Goal: Register for event/course

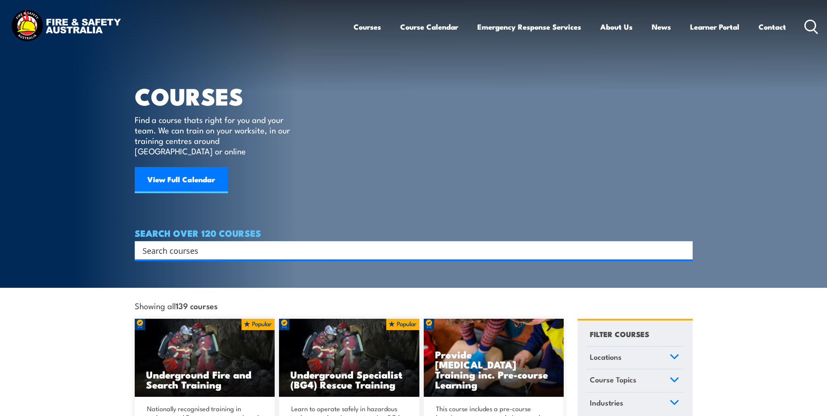
click at [169, 189] on input "Search input" at bounding box center [408, 250] width 531 height 13
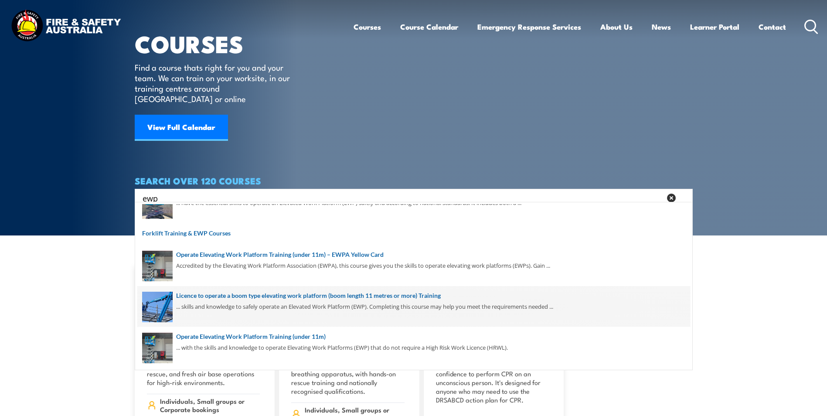
scroll to position [58, 0]
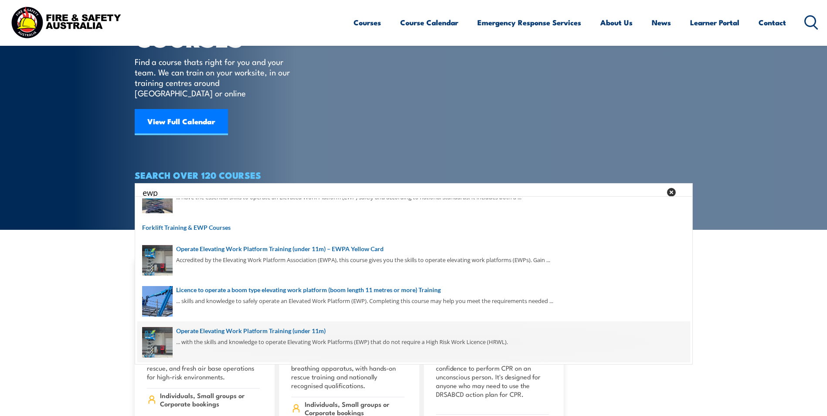
type input "ewp"
click at [224, 189] on span at bounding box center [413, 341] width 553 height 41
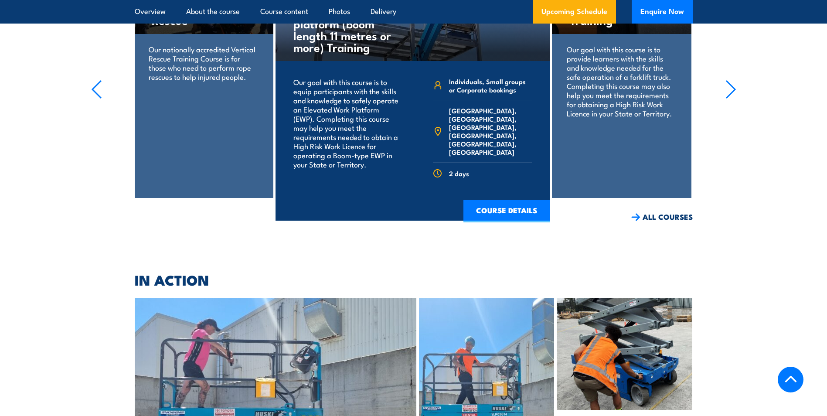
scroll to position [1538, 0]
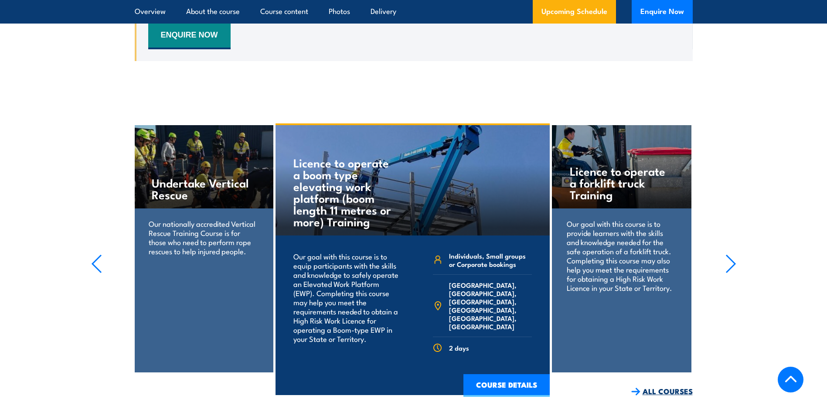
click at [664, 386] on link "ALL COURSES" at bounding box center [661, 391] width 61 height 10
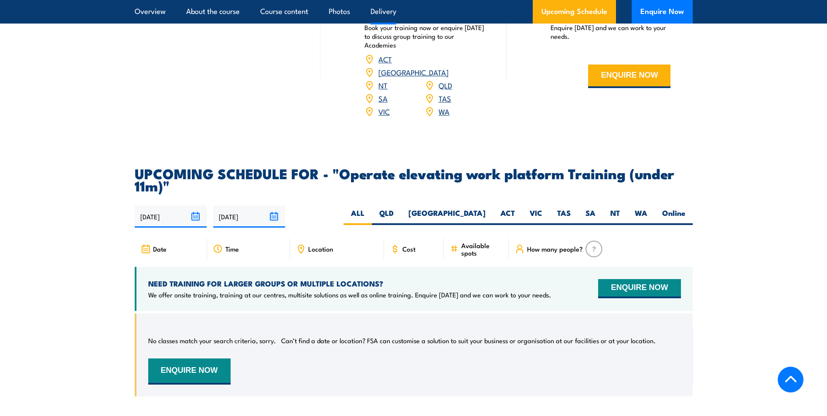
scroll to position [1221, 0]
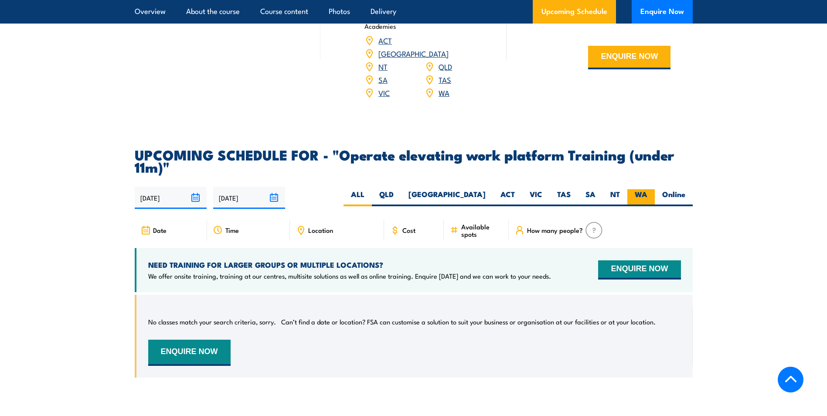
click at [633, 189] on label "WA" at bounding box center [641, 197] width 27 height 17
click at [648, 189] on input "WA" at bounding box center [651, 192] width 6 height 6
radio input "true"
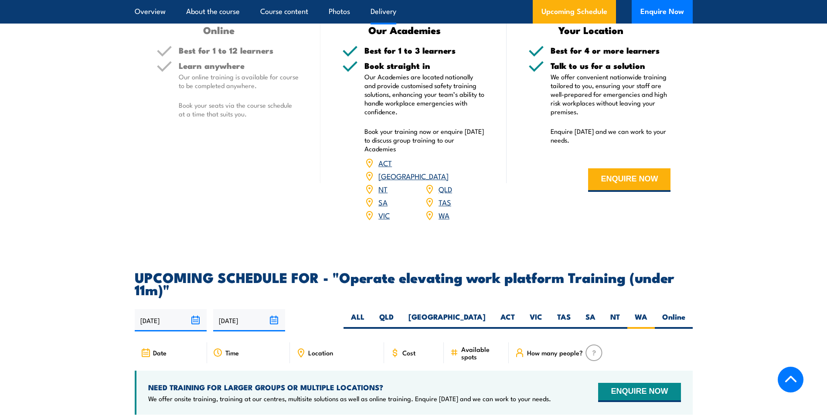
scroll to position [1007, 0]
